Goal: Information Seeking & Learning: Compare options

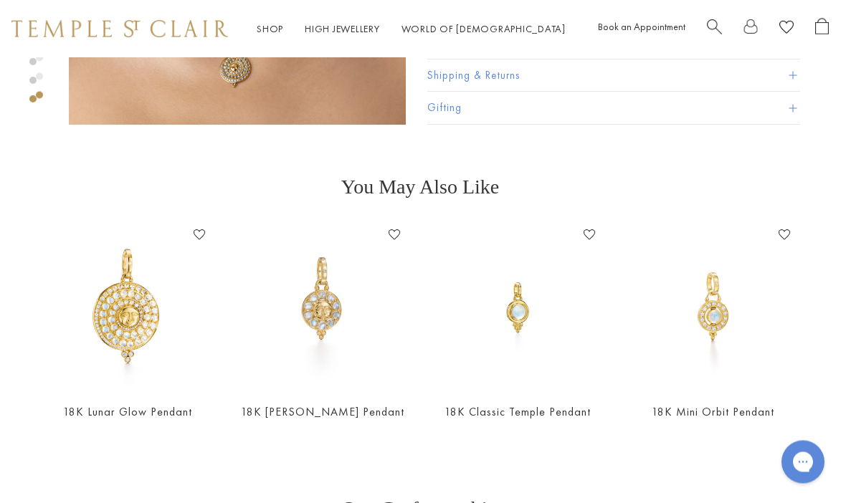
scroll to position [987, 3]
click at [319, 303] on img at bounding box center [323, 307] width 166 height 166
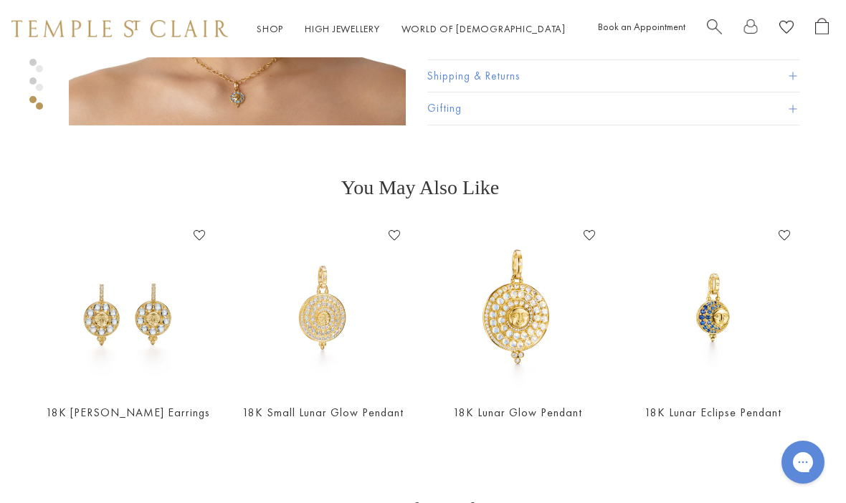
scroll to position [995, 3]
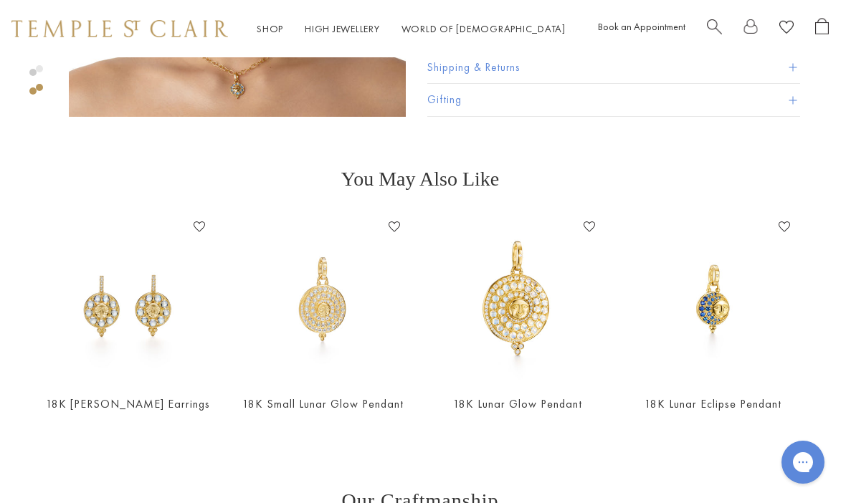
click at [709, 324] on img at bounding box center [713, 299] width 166 height 166
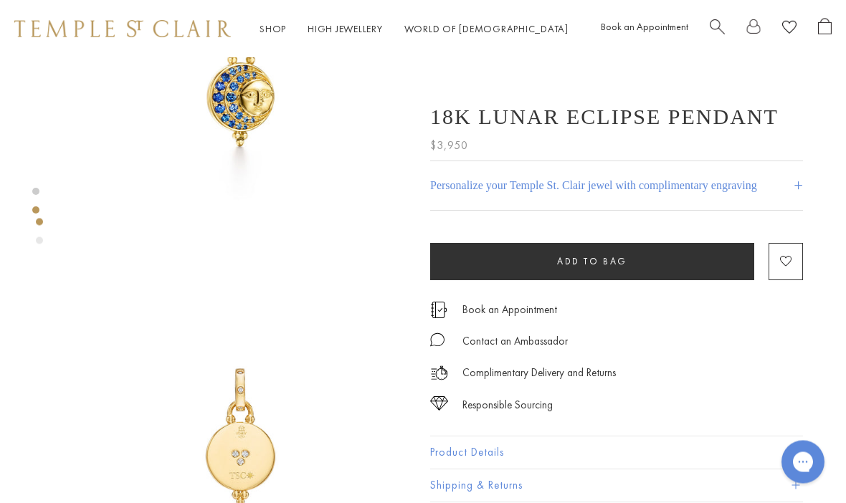
scroll to position [148, 0]
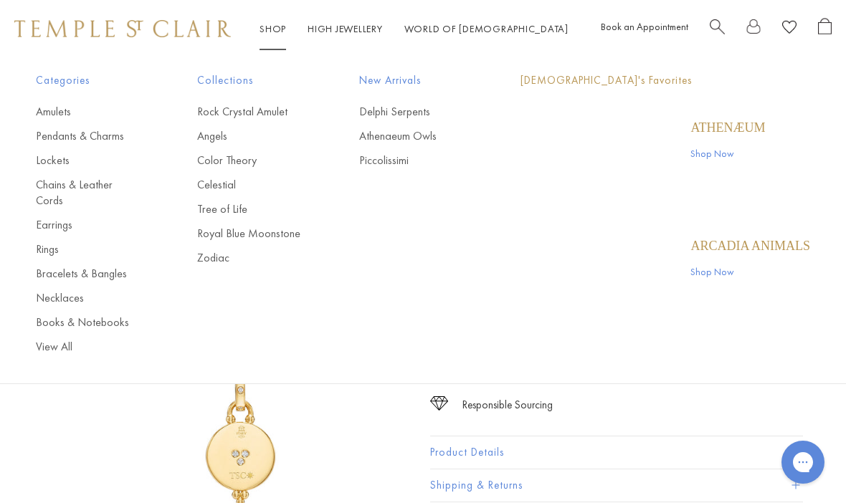
click at [273, 33] on link "Shop Shop" at bounding box center [273, 28] width 27 height 13
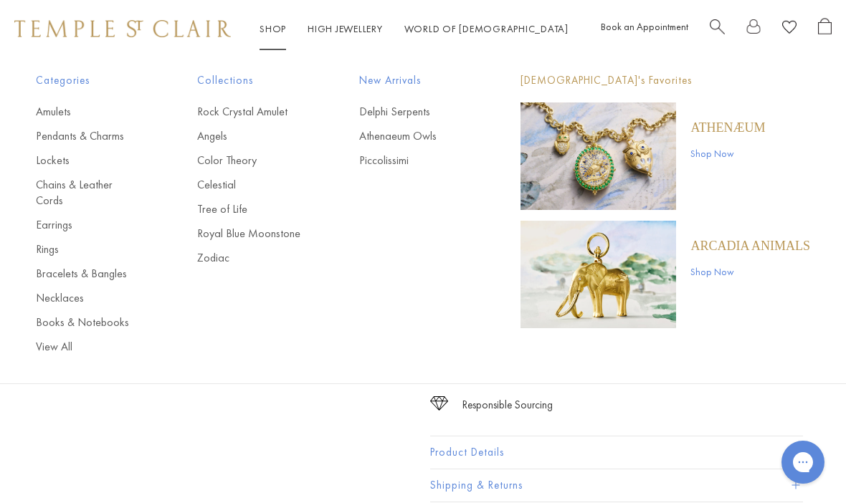
click at [199, 115] on div "Categories Amulets Pendants & Charms Lockets Chains & Leather Cords Earrings Ri…" at bounding box center [423, 213] width 846 height 312
click at [210, 112] on link "Rock Crystal Amulet" at bounding box center [249, 112] width 104 height 16
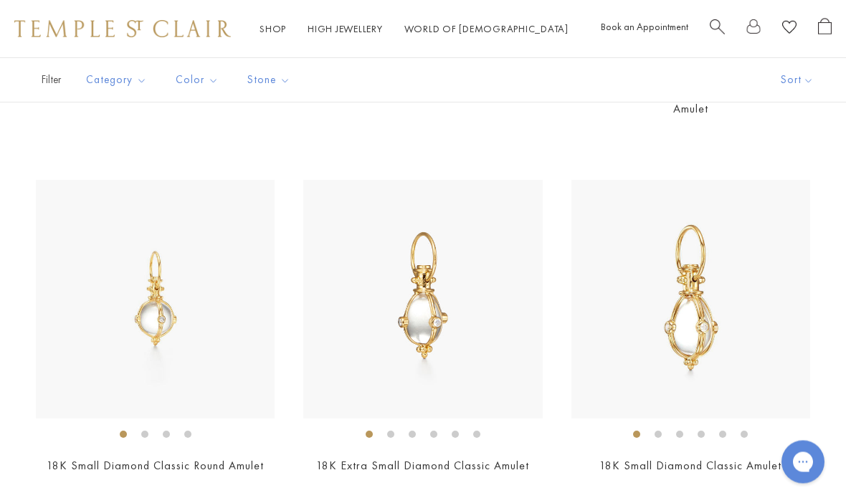
scroll to position [3137, 0]
click at [701, 338] on img at bounding box center [691, 299] width 239 height 239
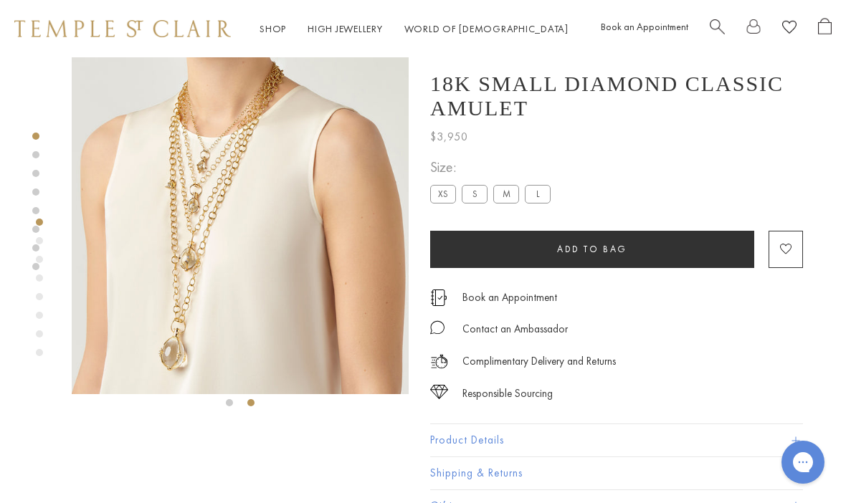
click at [183, 279] on img at bounding box center [240, 225] width 337 height 337
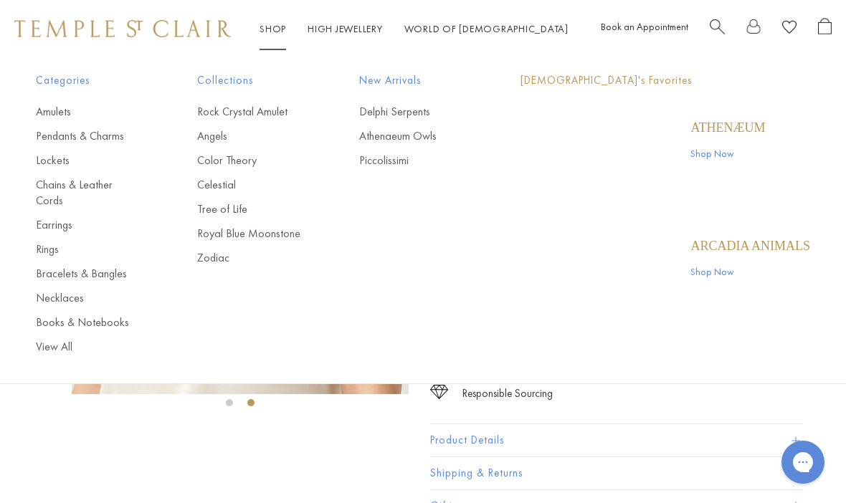
click at [270, 28] on link "Shop Shop" at bounding box center [273, 28] width 27 height 13
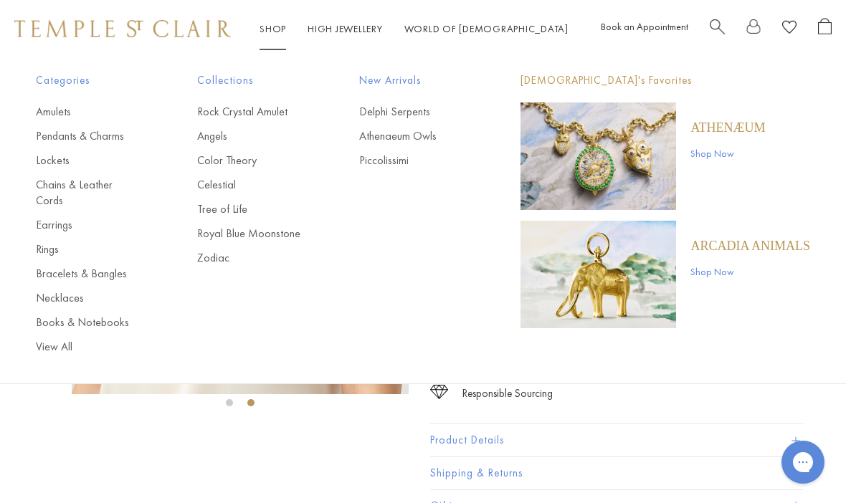
click at [52, 189] on link "Chains & Leather Cords" at bounding box center [88, 193] width 104 height 32
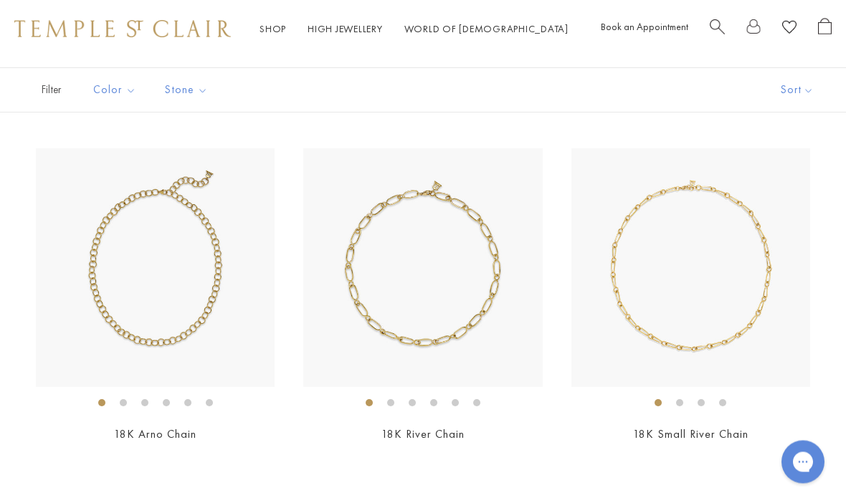
scroll to position [89, 0]
click at [86, 271] on img at bounding box center [155, 266] width 239 height 239
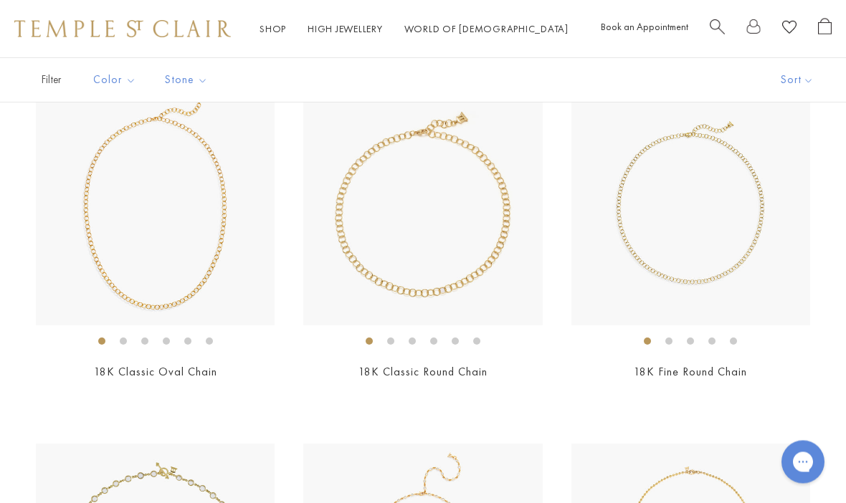
scroll to position [864, 0]
click at [86, 248] on img at bounding box center [155, 205] width 239 height 239
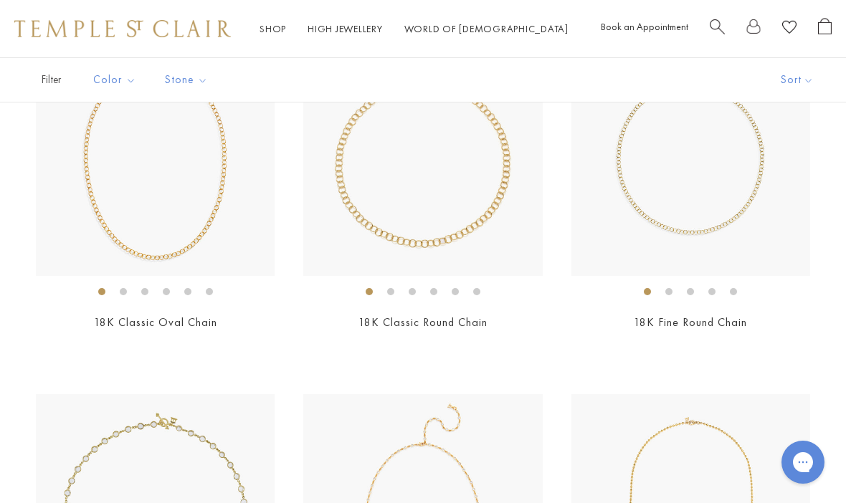
click at [636, 178] on img at bounding box center [691, 156] width 239 height 239
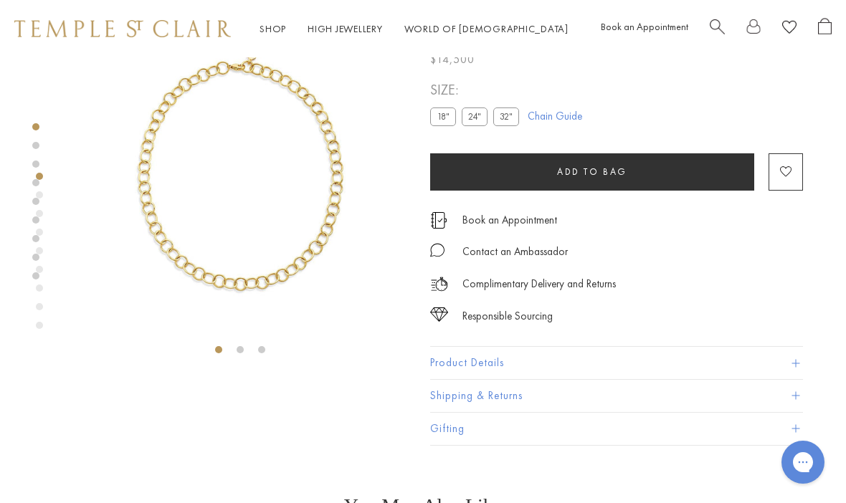
scroll to position [57, 0]
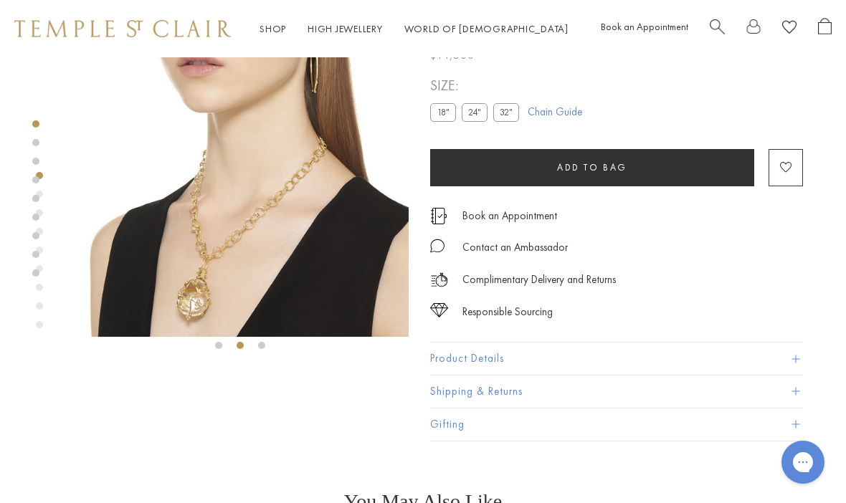
click at [473, 115] on label "24"" at bounding box center [475, 112] width 26 height 18
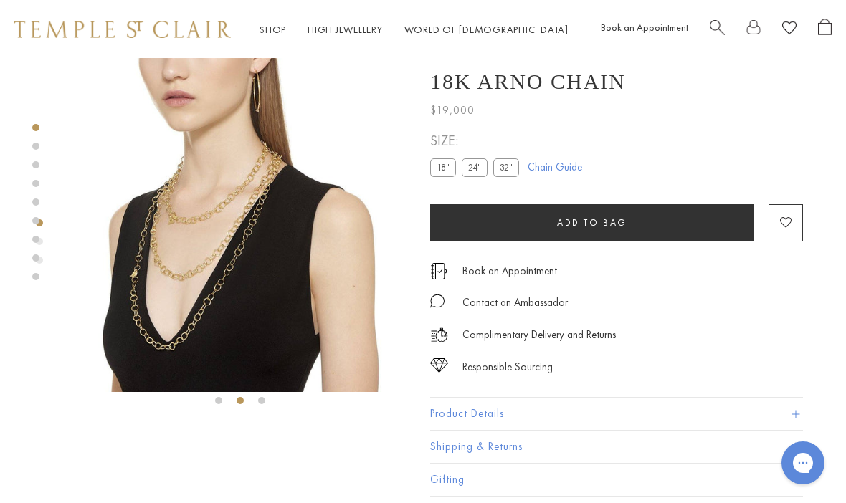
scroll to position [2, 0]
click at [501, 171] on label "32"" at bounding box center [506, 167] width 26 height 18
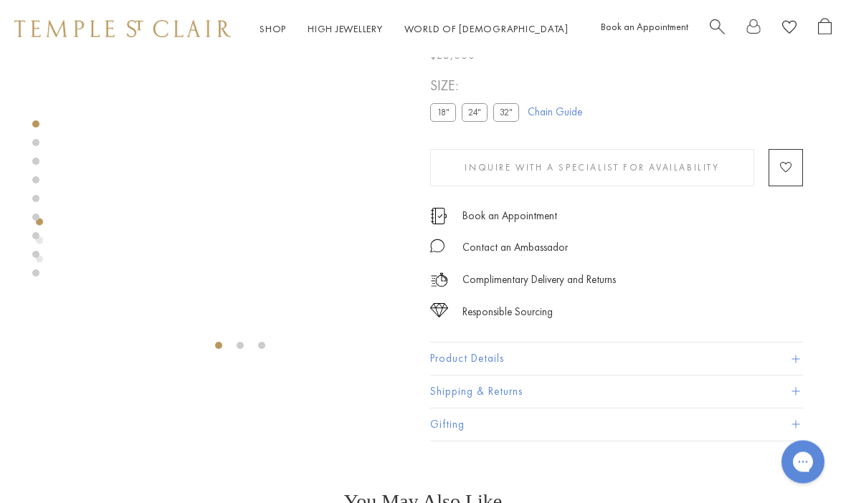
scroll to position [57, 0]
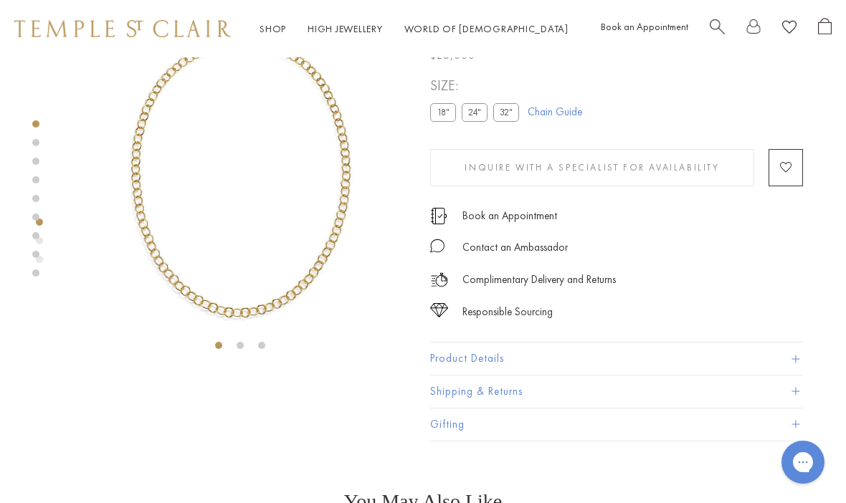
scroll to position [2, 0]
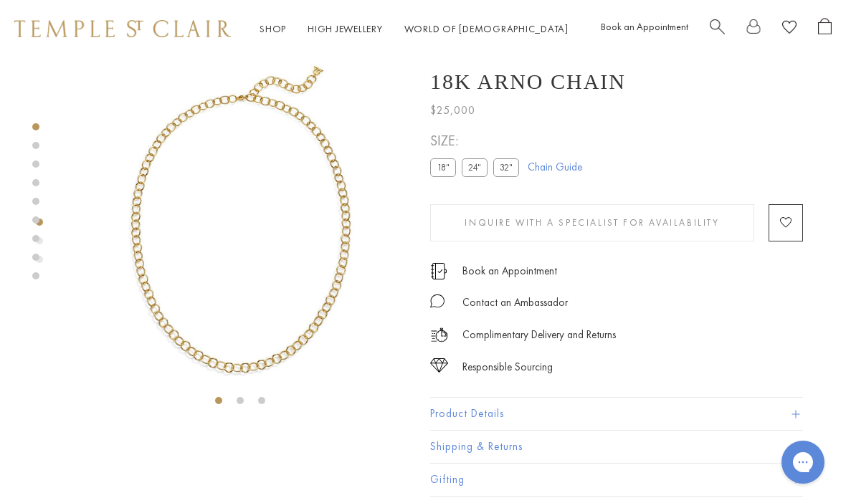
scroll to position [57, 0]
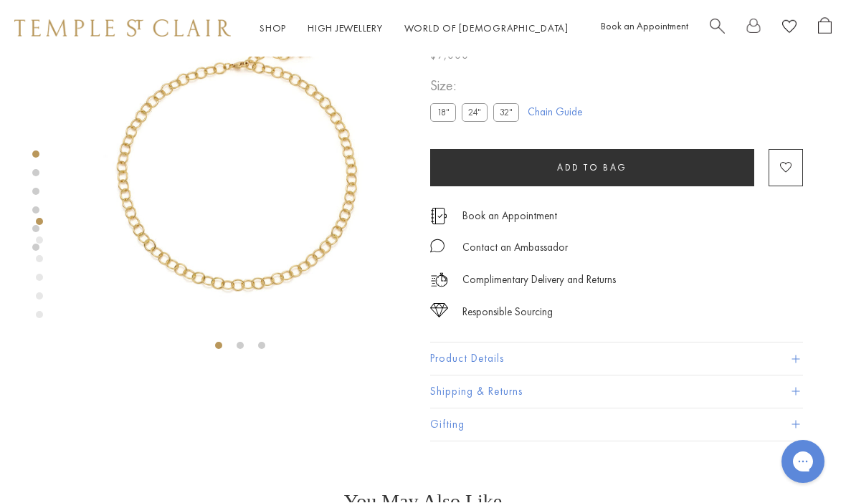
scroll to position [57, 0]
click at [507, 120] on label "32"" at bounding box center [506, 112] width 26 height 18
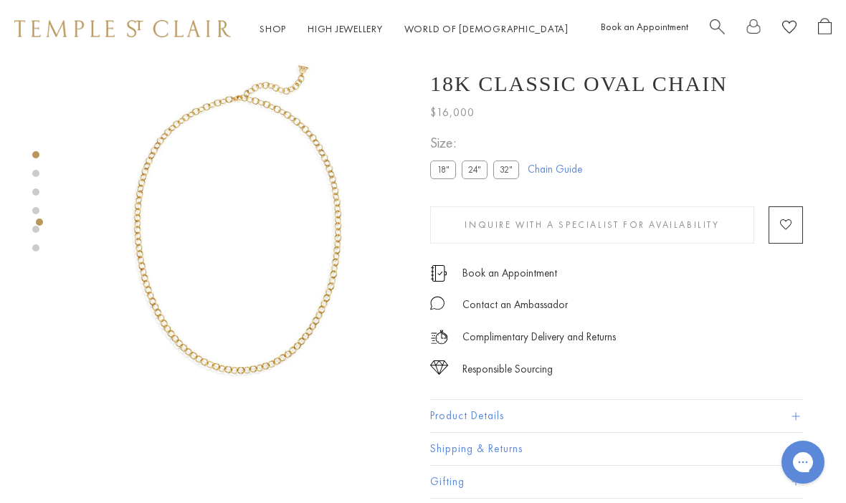
scroll to position [57, 0]
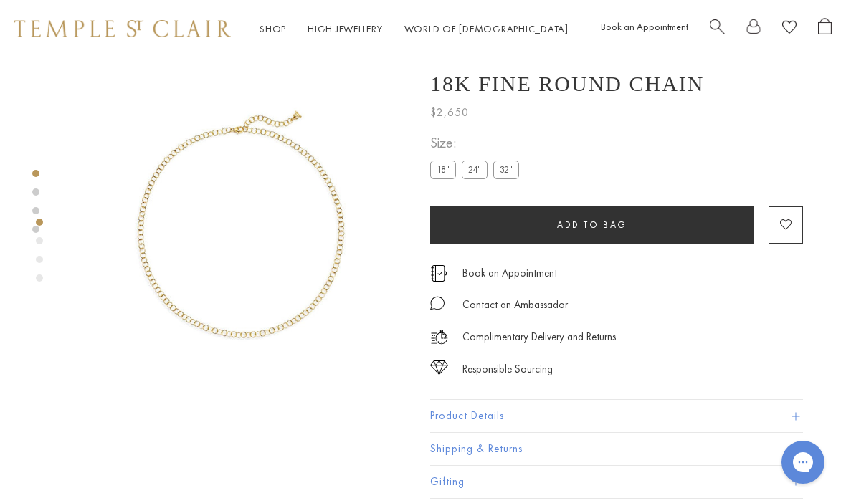
click at [508, 176] on label "32"" at bounding box center [506, 170] width 26 height 18
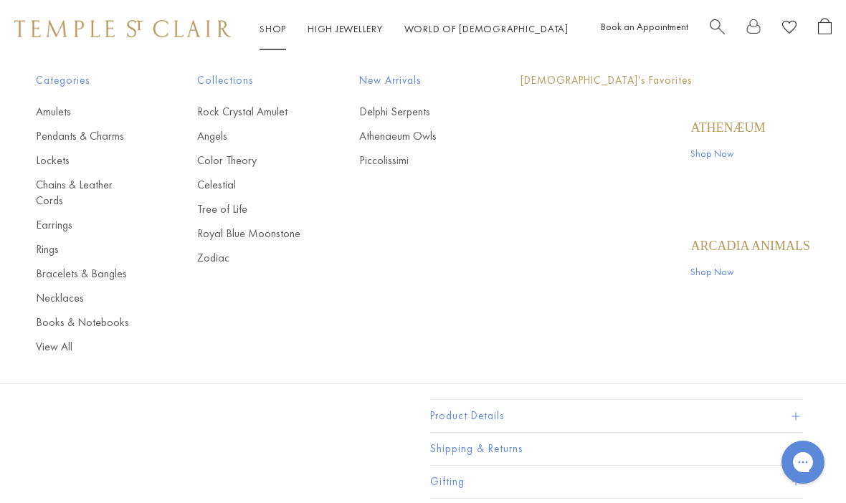
click at [273, 23] on link "Shop Shop" at bounding box center [273, 28] width 27 height 13
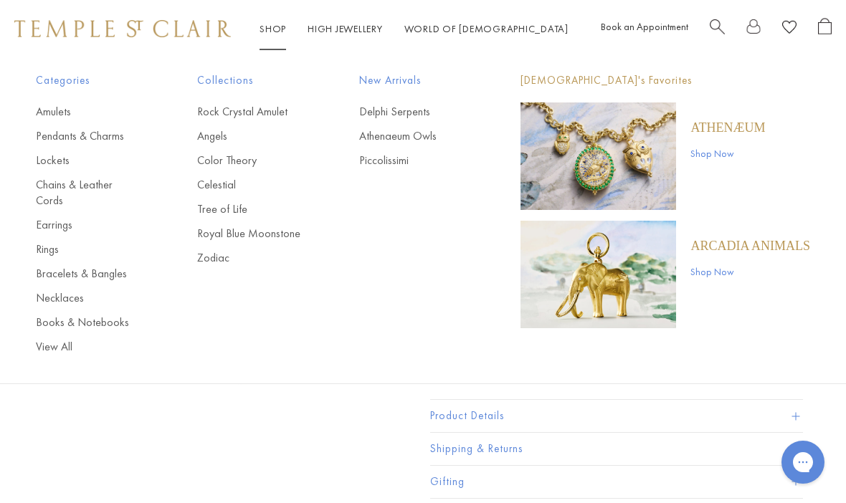
click at [44, 290] on link "Necklaces" at bounding box center [88, 298] width 104 height 16
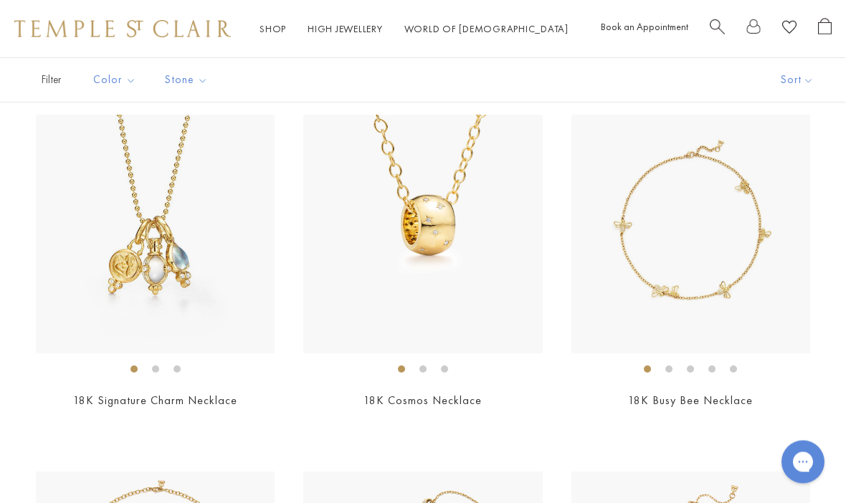
scroll to position [478, 0]
click at [36, 387] on div "18K Signature Charm Necklace $5,900" at bounding box center [155, 272] width 239 height 314
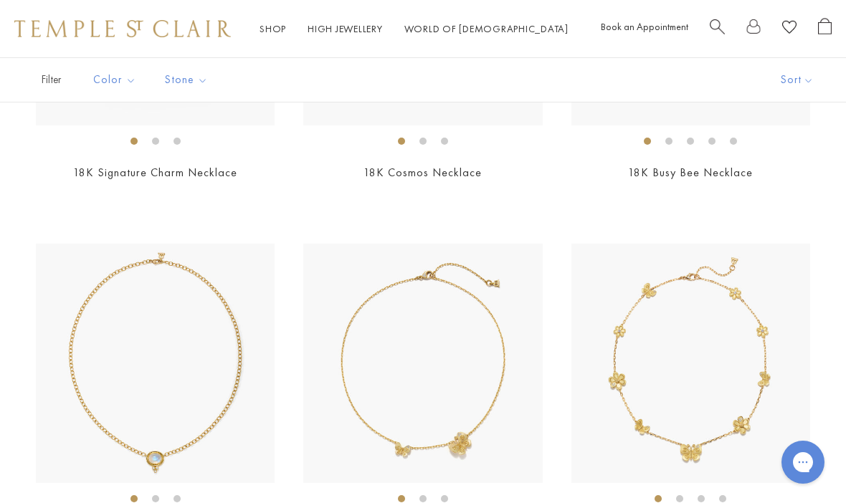
scroll to position [699, 0]
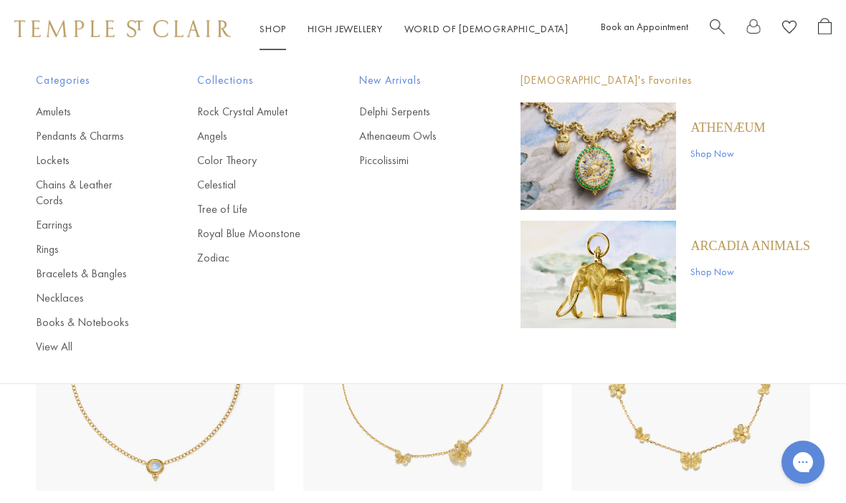
click at [45, 131] on link "Pendants & Charms" at bounding box center [88, 136] width 104 height 16
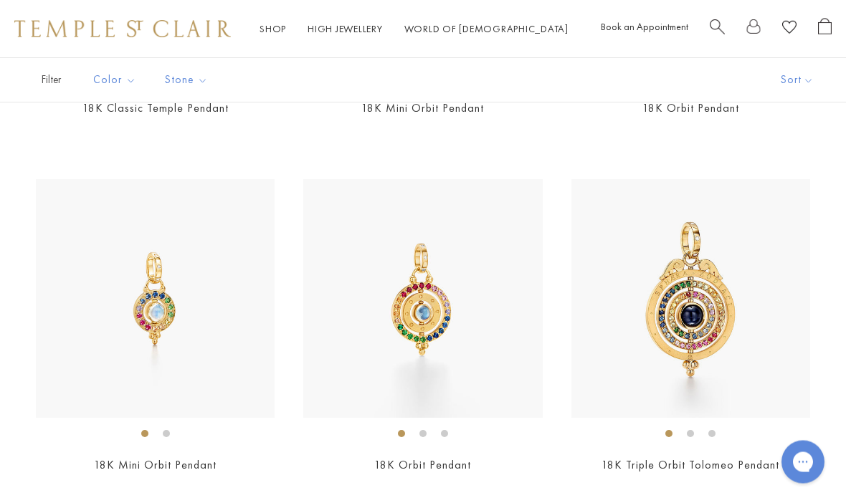
scroll to position [5417, 0]
